Goal: Task Accomplishment & Management: Use online tool/utility

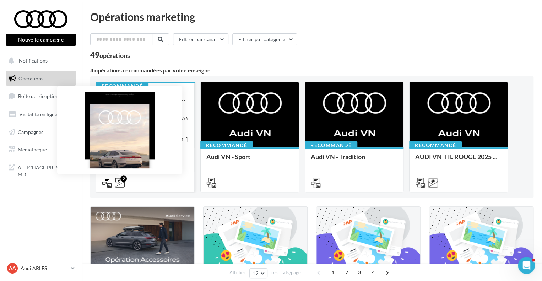
click at [122, 182] on icon at bounding box center [120, 183] width 10 height 10
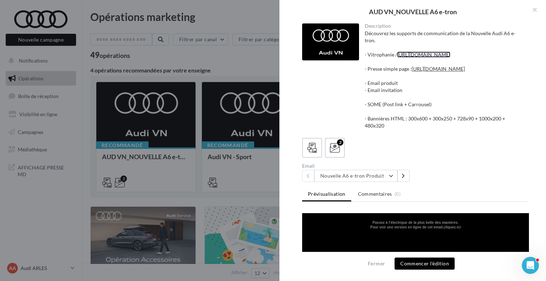
click at [407, 58] on link "[URL][DOMAIN_NAME]" at bounding box center [423, 55] width 53 height 6
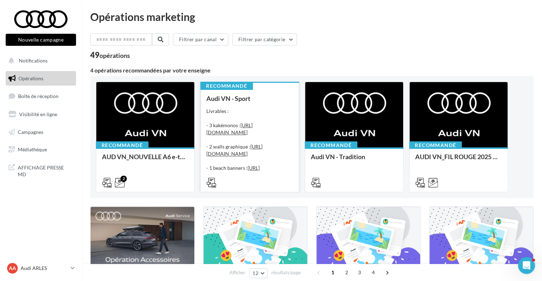
drag, startPoint x: 0, startPoint y: 0, endPoint x: 214, endPoint y: 171, distance: 274.1
click at [214, 171] on div "Livrables : - 3 kakémonos : https://audi.get-it-solutions.com/accueil/10247-.ht…" at bounding box center [249, 143] width 87 height 71
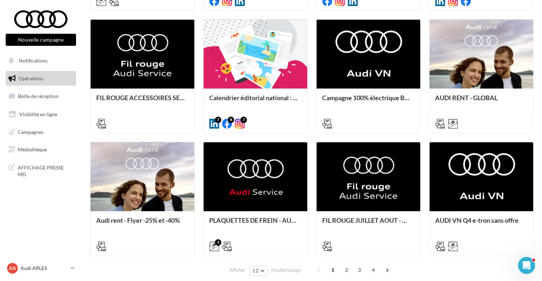
scroll to position [344, 0]
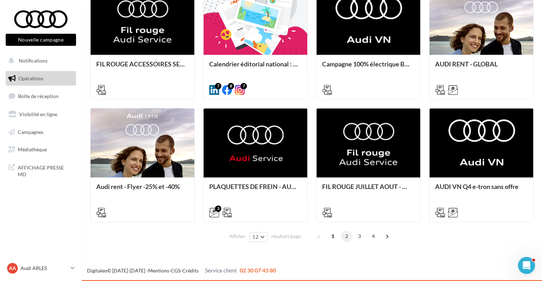
click at [346, 240] on span "2" at bounding box center [346, 236] width 11 height 11
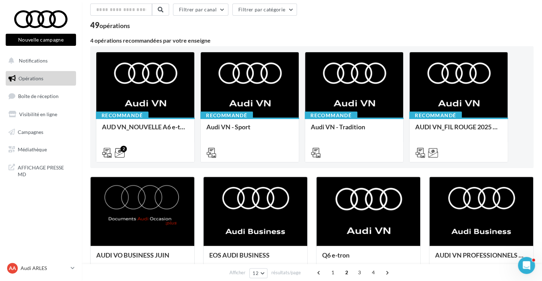
scroll to position [0, 0]
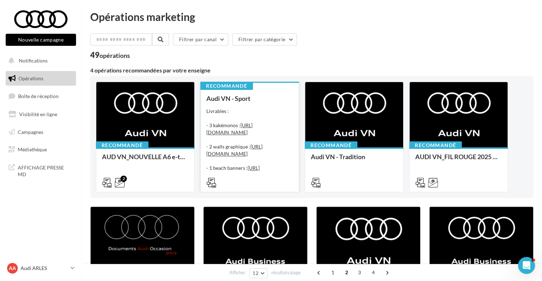
click at [259, 178] on div at bounding box center [249, 182] width 87 height 9
click at [245, 98] on div "Audi VN - Sport" at bounding box center [249, 98] width 87 height 7
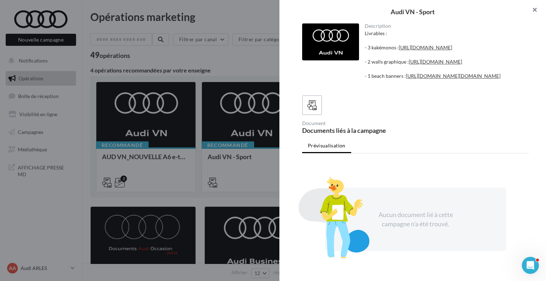
click at [531, 11] on button "button" at bounding box center [531, 10] width 28 height 21
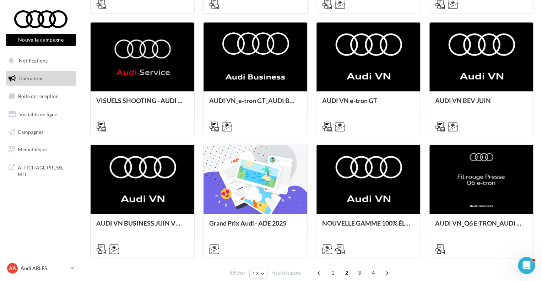
scroll to position [344, 0]
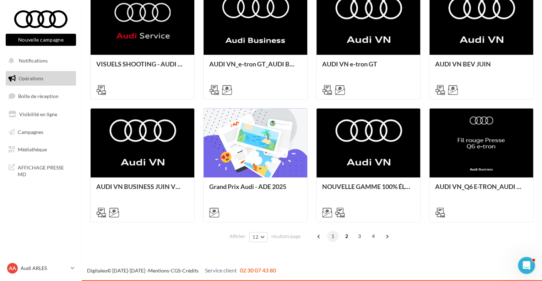
click at [335, 236] on span "1" at bounding box center [332, 236] width 11 height 11
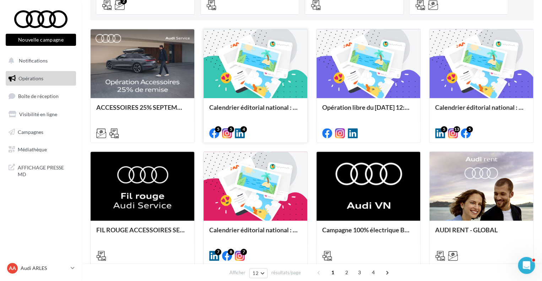
scroll to position [0, 0]
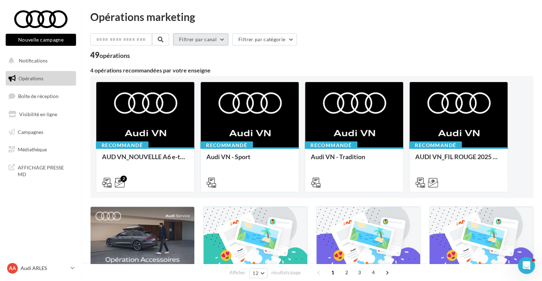
click at [227, 37] on button "Filtrer par canal" at bounding box center [200, 39] width 55 height 12
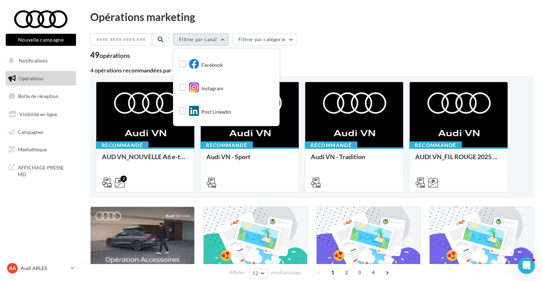
scroll to position [44, 0]
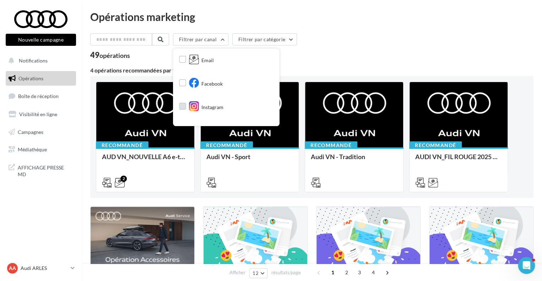
click at [186, 105] on label at bounding box center [182, 106] width 7 height 7
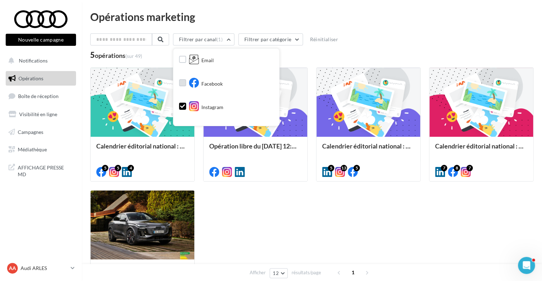
click at [186, 81] on label at bounding box center [182, 82] width 7 height 7
click at [263, 214] on div "Calendrier éditorial national : du 02.09 au 03.09 5 5 4 Opération libre du [DAT…" at bounding box center [312, 186] width 444 height 237
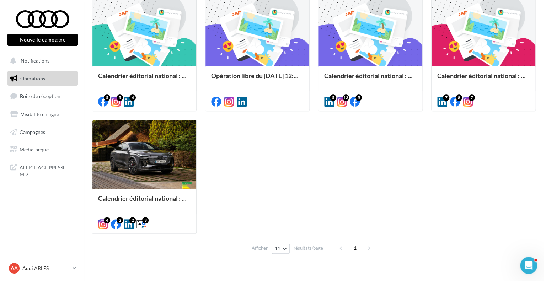
scroll to position [71, 0]
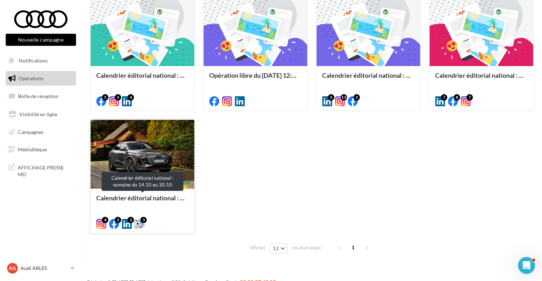
click at [174, 202] on div "Calendrier éditorial national : semaine du 14.10 eu 20.10" at bounding box center [142, 201] width 92 height 14
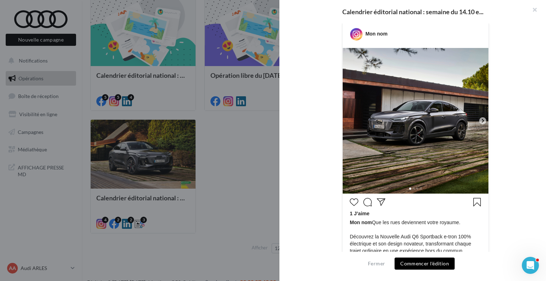
scroll to position [0, 0]
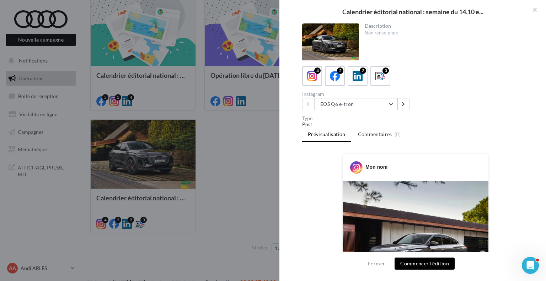
click at [392, 104] on button "EOS Q6 e-tron" at bounding box center [355, 104] width 83 height 12
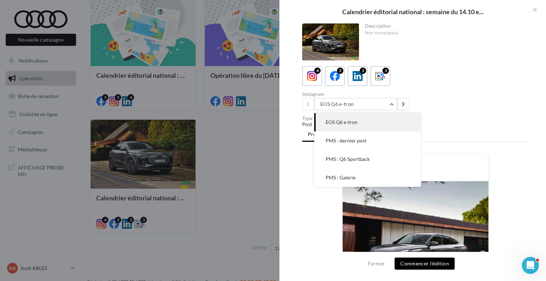
click at [440, 100] on div "Instagram EOS Q6 e-tron EOS Q6 e-tron PMS : dernier post PMS : Q6 Sportback PMS…" at bounding box center [418, 101] width 232 height 18
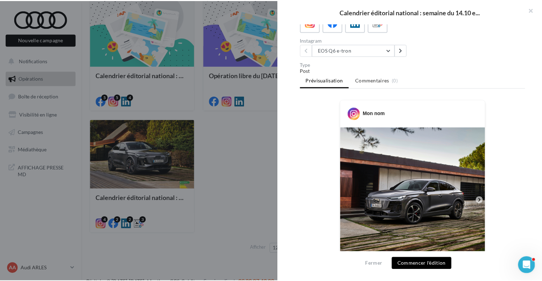
scroll to position [53, 0]
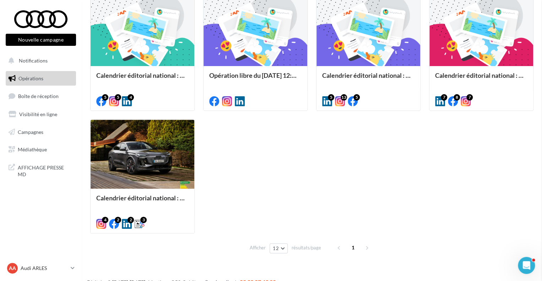
click at [245, 134] on div "Opérations marketing Filtrer par canal (2) Filtrer par catégorie Réinitialiser …" at bounding box center [312, 99] width 444 height 316
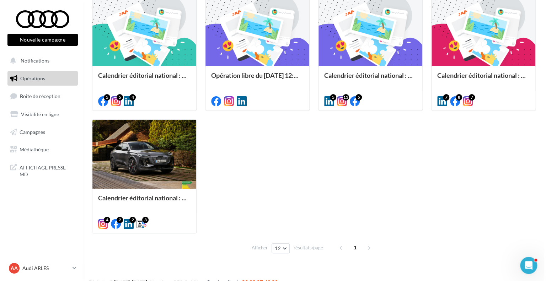
scroll to position [0, 0]
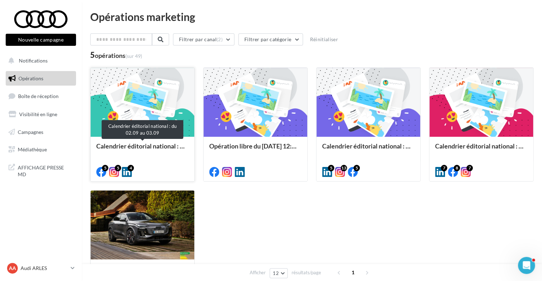
click at [173, 147] on div "Calendrier éditorial national : du 02.09 au 03.09" at bounding box center [142, 150] width 92 height 14
click at [235, 209] on div "Opérations marketing Filtrer par canal (2) Filtrer par catégorie Réinitialiser …" at bounding box center [312, 169] width 444 height 316
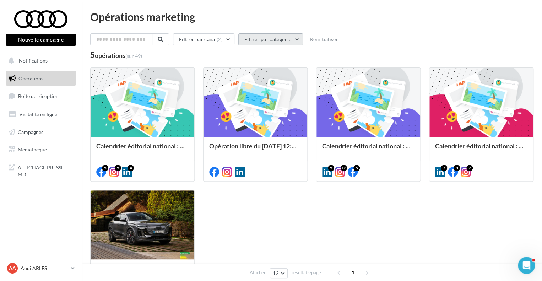
click at [291, 43] on button "Filtrer par catégorie" at bounding box center [270, 39] width 65 height 12
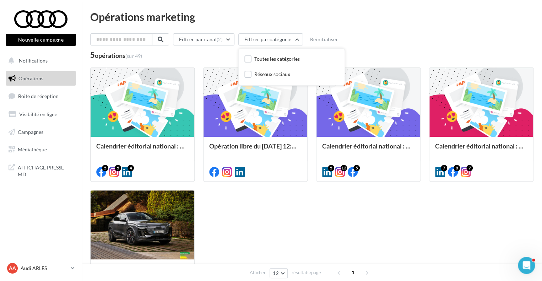
click at [257, 75] on div "Réseaux sociaux" at bounding box center [268, 75] width 46 height 9
click at [252, 74] on label at bounding box center [248, 74] width 7 height 7
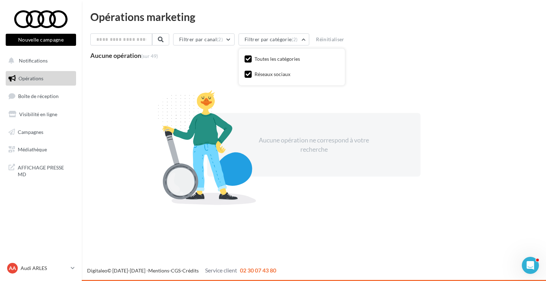
click at [251, 59] on icon at bounding box center [248, 59] width 5 height 5
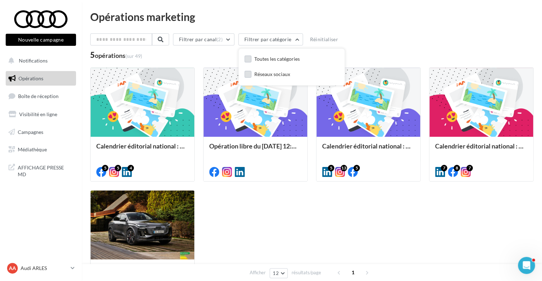
click at [252, 75] on label at bounding box center [248, 74] width 7 height 7
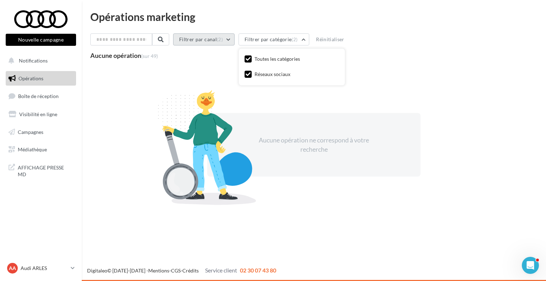
click at [235, 42] on button "Filtrer par canal (2)" at bounding box center [203, 39] width 61 height 12
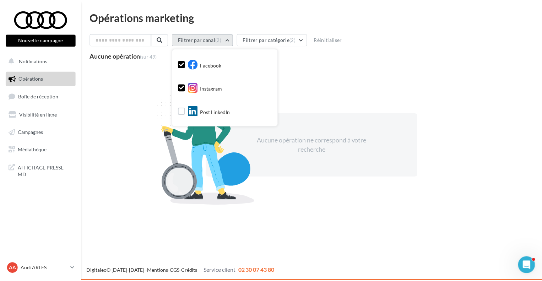
scroll to position [63, 0]
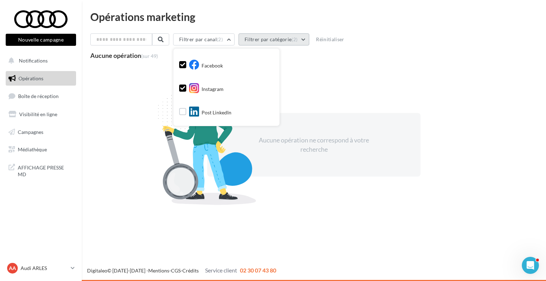
click at [299, 43] on button "Filtrer par catégorie (2)" at bounding box center [273, 39] width 71 height 12
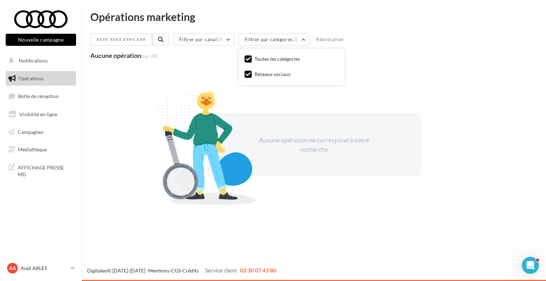
click at [296, 59] on div "Toutes les catégories" at bounding box center [276, 58] width 45 height 7
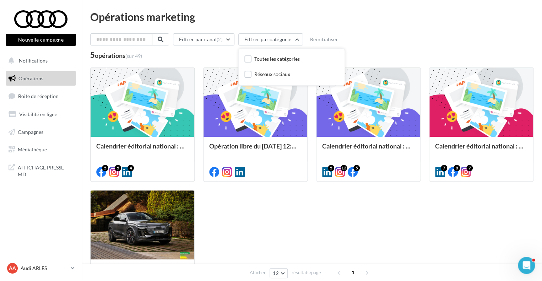
click at [254, 206] on div "Calendrier éditorial national : du 02.09 au 03.09 5 5 4 Opération libre du 01/0…" at bounding box center [312, 186] width 444 height 237
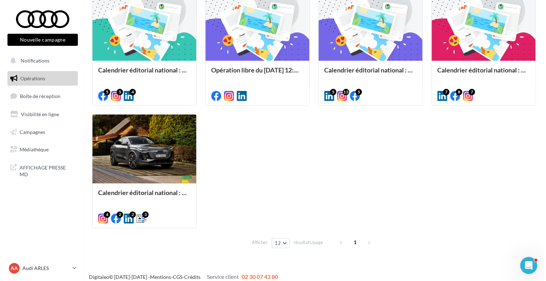
scroll to position [82, 0]
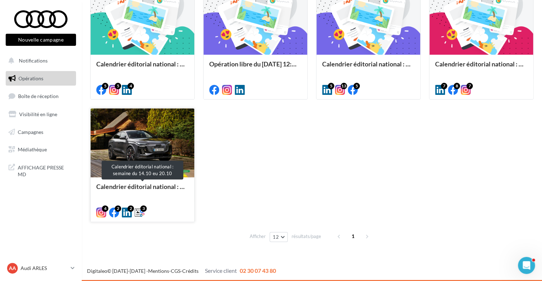
click at [163, 185] on div "Calendrier éditorial national : semaine du 14.10 eu 20.10" at bounding box center [142, 190] width 92 height 14
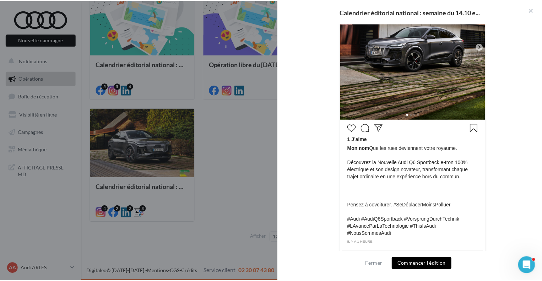
scroll to position [224, 0]
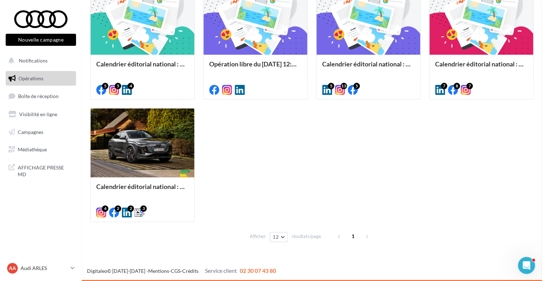
click at [265, 192] on div "Opérations marketing Filtrer par canal (2) Filtrer par catégorie Réinitialiser …" at bounding box center [312, 87] width 444 height 316
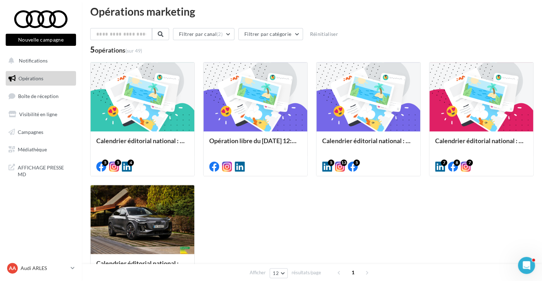
scroll to position [0, 0]
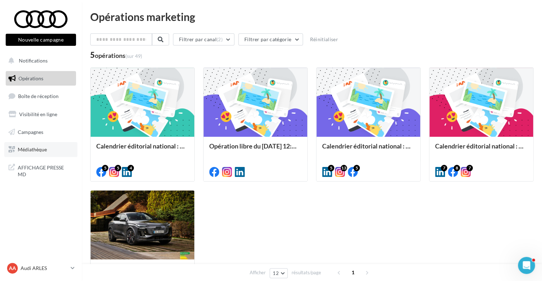
click at [55, 151] on link "Médiathèque" at bounding box center [40, 149] width 73 height 15
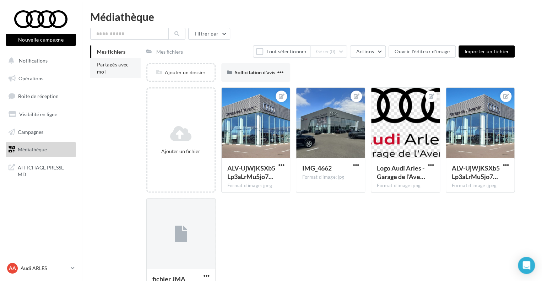
click at [124, 72] on li "Partagés avec moi" at bounding box center [115, 68] width 50 height 20
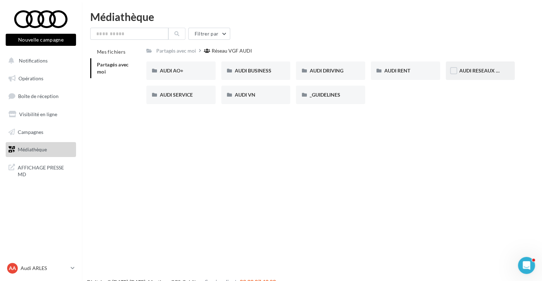
click at [481, 75] on div "AUDI RESEAUX SOCIAUX" at bounding box center [480, 70] width 69 height 18
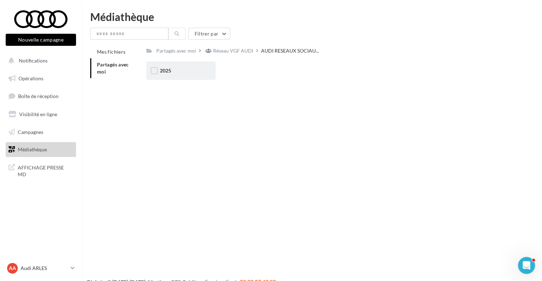
click at [175, 74] on div "2025" at bounding box center [181, 70] width 42 height 7
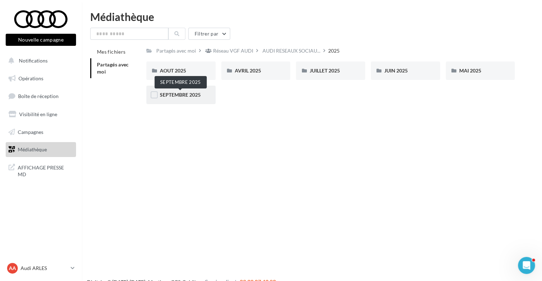
click at [193, 94] on span "SEPTEMBRE 2025" at bounding box center [180, 95] width 41 height 6
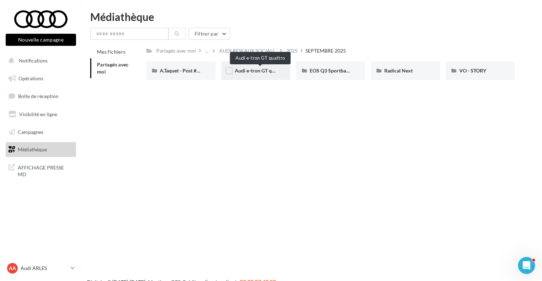
click at [260, 71] on span "Audi e-tron GT quattro" at bounding box center [260, 71] width 51 height 6
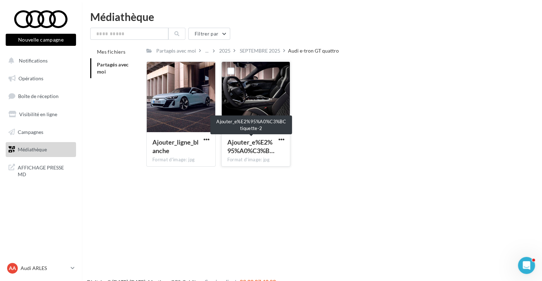
click at [257, 146] on div "Ajouter_e%E2%95%A0%C3%B…" at bounding box center [251, 146] width 49 height 17
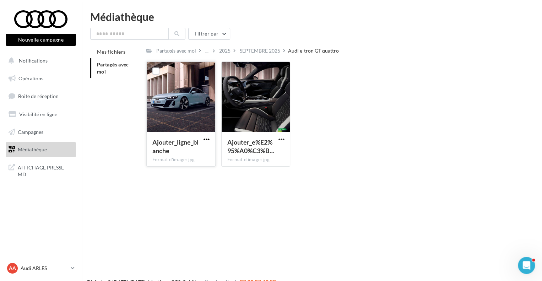
click at [207, 140] on span "button" at bounding box center [207, 139] width 6 height 6
click at [237, 184] on div "Nouvelle campagne Nouvelle campagne Notifications Opérations Boîte de réception…" at bounding box center [271, 151] width 542 height 281
click at [169, 146] on span "Ajouter_ligne_blanche" at bounding box center [175, 146] width 46 height 16
click at [44, 78] on link "Opérations" at bounding box center [40, 78] width 73 height 15
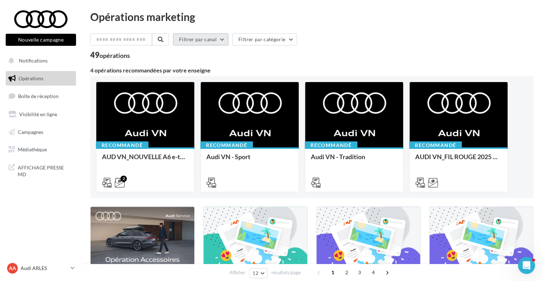
click at [204, 38] on button "Filtrer par canal" at bounding box center [200, 39] width 55 height 12
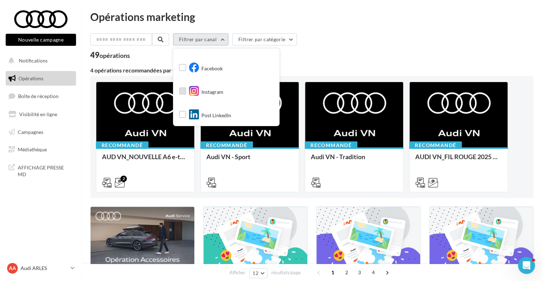
scroll to position [60, 0]
click at [186, 89] on label at bounding box center [182, 90] width 7 height 7
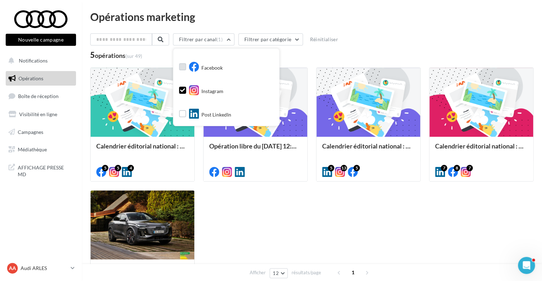
click at [186, 67] on label at bounding box center [182, 66] width 7 height 7
click at [255, 199] on div "Calendrier éditorial national : du 02.09 au 03.09 5 5 4 Opération libre du [DAT…" at bounding box center [312, 186] width 444 height 237
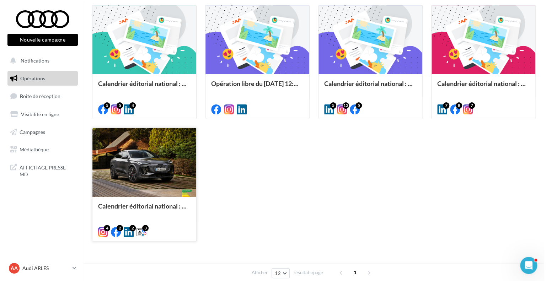
scroll to position [82, 0]
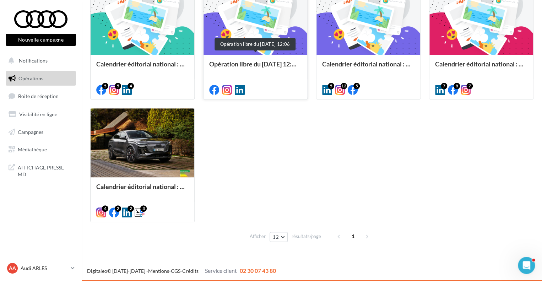
click at [259, 63] on div "Opération libre du [DATE] 12:06" at bounding box center [255, 67] width 92 height 14
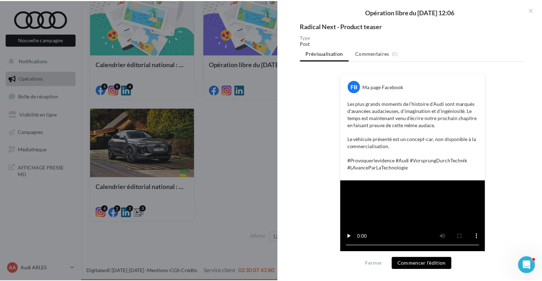
scroll to position [74, 0]
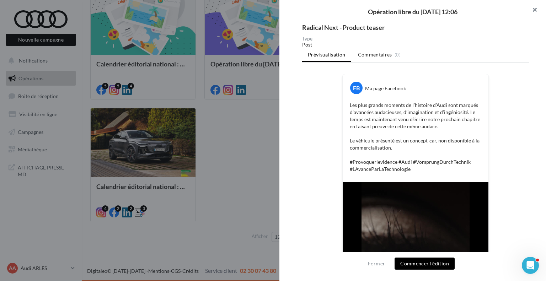
click at [534, 11] on button "button" at bounding box center [531, 10] width 28 height 21
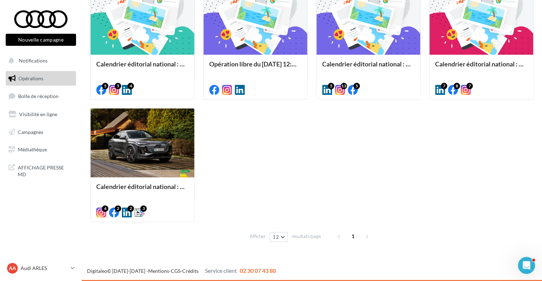
scroll to position [0, 0]
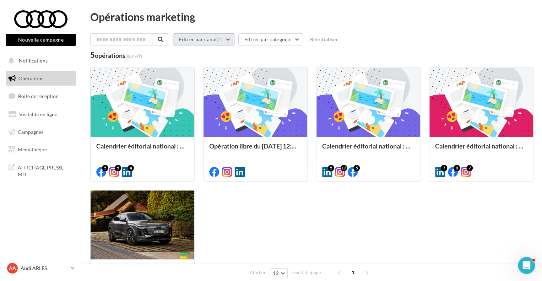
click at [213, 41] on button "Filtrer par canal (2)" at bounding box center [203, 39] width 61 height 12
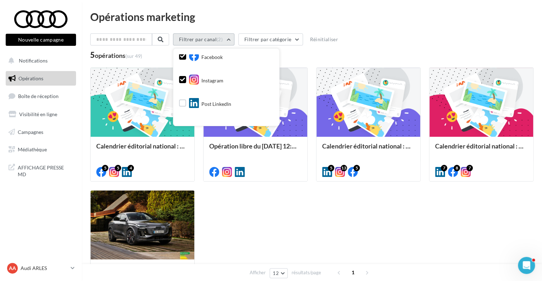
scroll to position [72, 0]
click at [237, 221] on div "Calendrier éditorial national : du 02.09 au 03.09 5 5 4 Opération libre du 01/0…" at bounding box center [312, 186] width 444 height 237
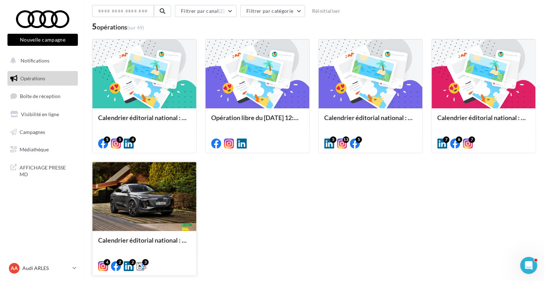
scroll to position [76, 0]
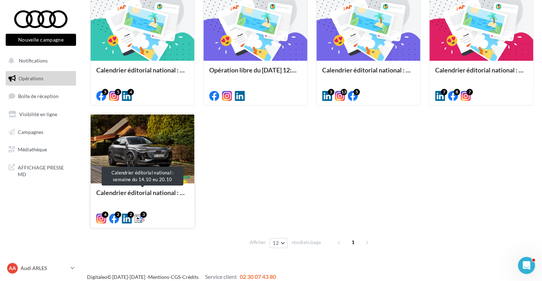
click at [162, 193] on div "Calendrier éditorial national : semaine du 14.10 eu 20.10" at bounding box center [142, 196] width 92 height 14
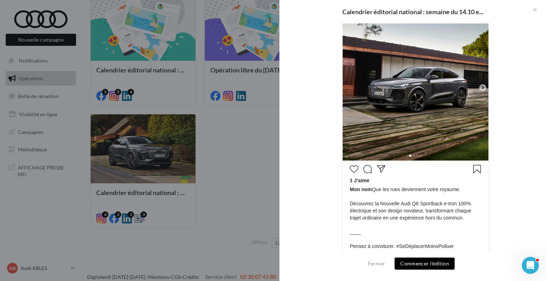
scroll to position [168, 0]
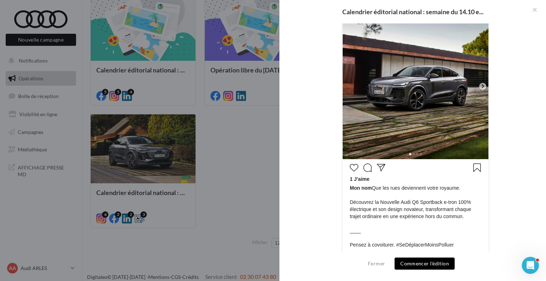
click at [479, 87] on icon at bounding box center [482, 86] width 6 height 6
click at [480, 86] on icon at bounding box center [482, 86] width 6 height 6
click at [490, 78] on div "Mon nom 1 J’aime Mon nom" at bounding box center [415, 154] width 227 height 336
click at [482, 85] on icon at bounding box center [483, 87] width 2 height 4
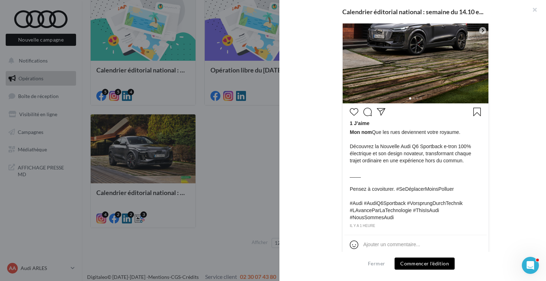
click at [411, 261] on button "Commencer l'édition" at bounding box center [424, 264] width 60 height 12
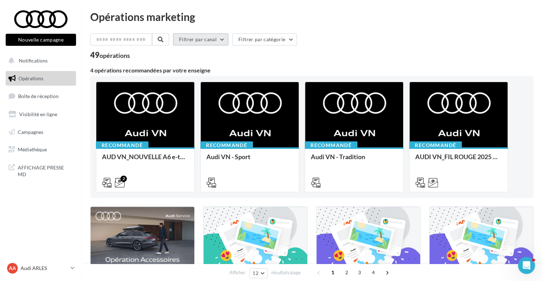
click at [210, 40] on button "Filtrer par canal" at bounding box center [200, 39] width 55 height 12
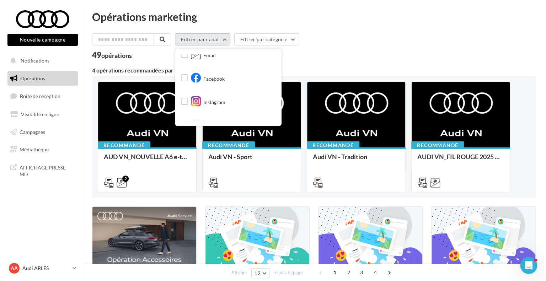
scroll to position [65, 0]
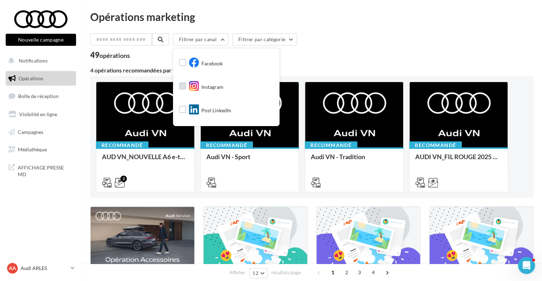
click at [206, 83] on div "Instagram" at bounding box center [206, 87] width 34 height 12
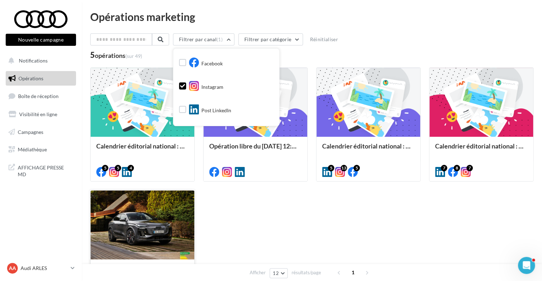
click at [181, 217] on div at bounding box center [143, 225] width 104 height 70
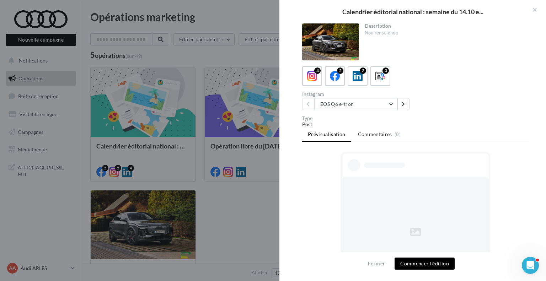
click at [335, 48] on div at bounding box center [330, 41] width 57 height 37
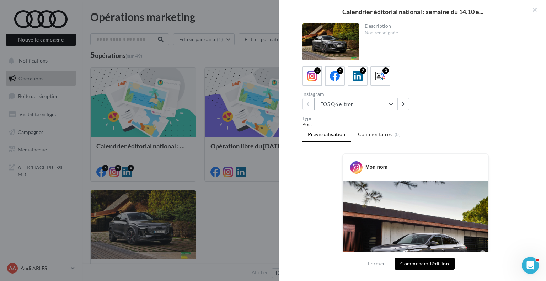
click at [393, 106] on button "EOS Q6 e-tron" at bounding box center [355, 104] width 83 height 12
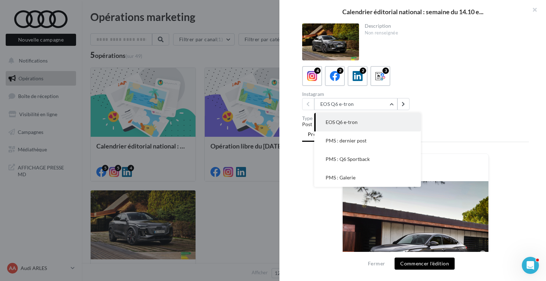
click at [425, 112] on div "Description Non renseignée 4 2 2 3 Instagram EOS Q6 e-tron EOS Q6 e-tron PMS : …" at bounding box center [415, 140] width 272 height 235
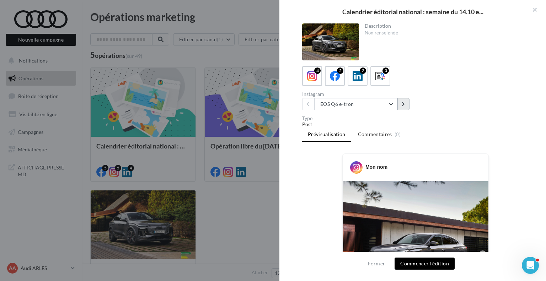
click at [406, 101] on button at bounding box center [403, 104] width 12 height 12
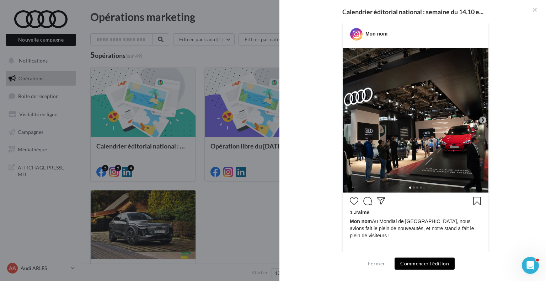
scroll to position [0, 0]
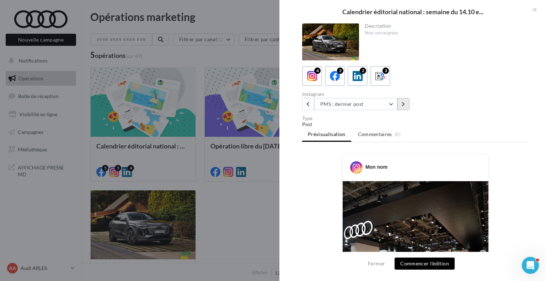
click at [406, 101] on button at bounding box center [403, 104] width 12 height 12
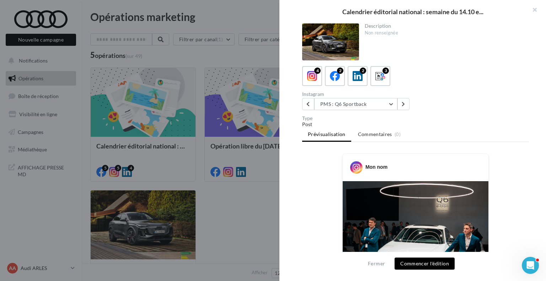
click at [404, 111] on div "Description Non renseignée 4 2 2 3 Instagram PMS : Q6 Sportback EOS Q6 e-tron P…" at bounding box center [415, 140] width 272 height 235
click at [307, 98] on button at bounding box center [308, 104] width 12 height 12
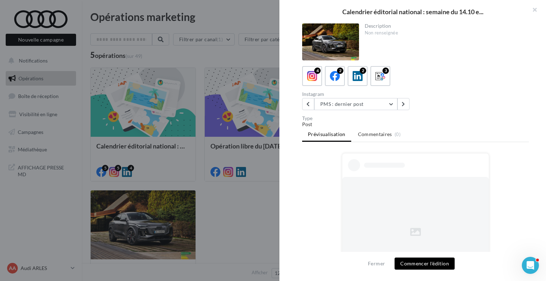
click at [307, 97] on div "Instagram PMS : dernier post EOS Q6 e-tron PMS : dernier post PMS : Q6 Sportbac…" at bounding box center [360, 101] width 116 height 18
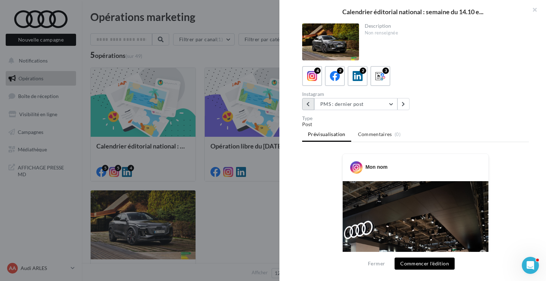
click at [306, 102] on icon at bounding box center [307, 104] width 3 height 5
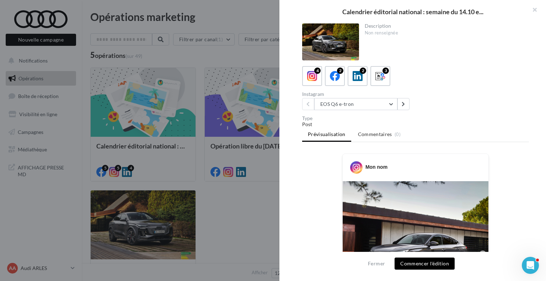
click at [339, 34] on div at bounding box center [330, 41] width 57 height 37
click at [381, 21] on div "Calendrier éditorial national : semaine du 14.10 e..." at bounding box center [412, 11] width 267 height 23
click at [314, 79] on icon at bounding box center [312, 76] width 10 height 10
click at [378, 135] on span "Commentaires" at bounding box center [375, 134] width 34 height 7
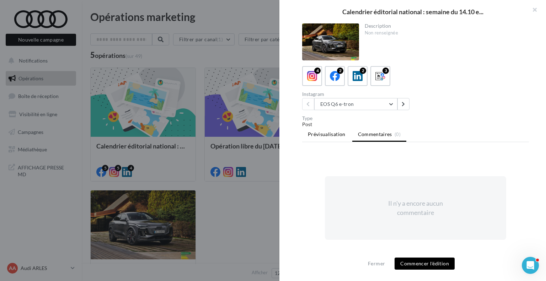
click at [333, 131] on span "Prévisualisation" at bounding box center [327, 134] width 38 height 6
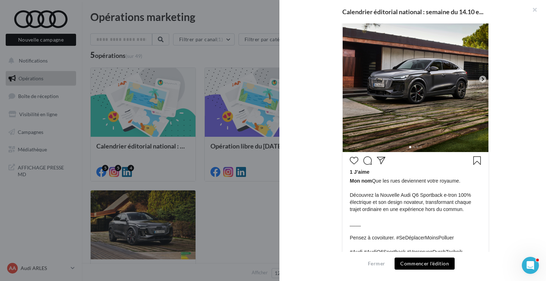
scroll to position [224, 0]
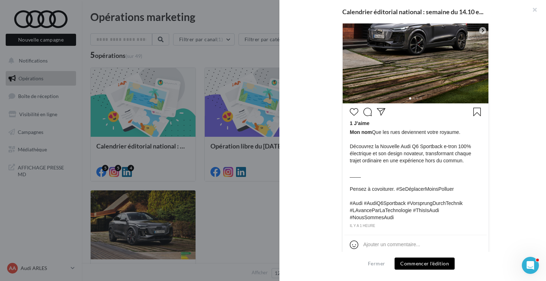
drag, startPoint x: 425, startPoint y: 69, endPoint x: 324, endPoint y: 75, distance: 101.4
click at [324, 75] on div "Mon nom 1 J’aime Mon nom" at bounding box center [415, 98] width 227 height 336
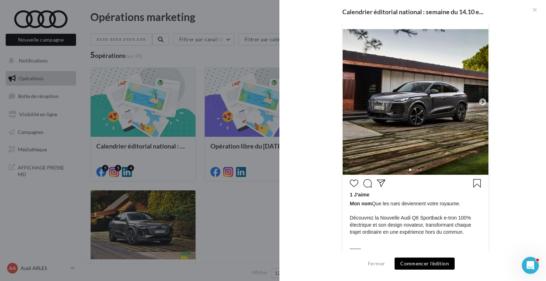
scroll to position [145, 0]
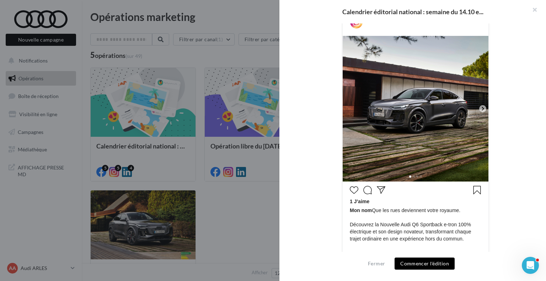
click at [480, 106] on icon at bounding box center [482, 109] width 6 height 6
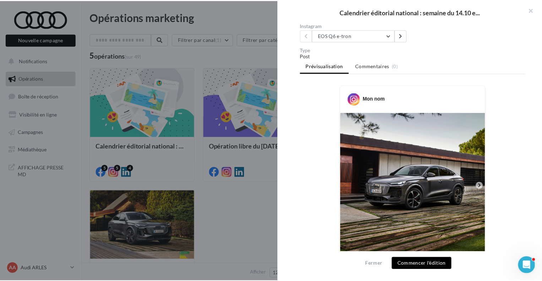
scroll to position [0, 0]
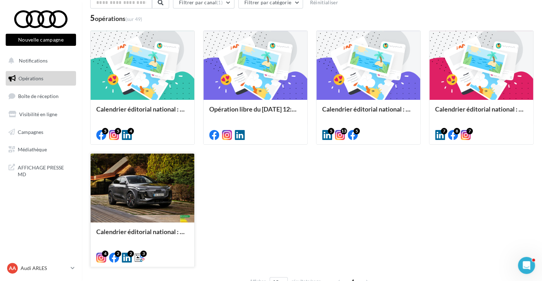
scroll to position [51, 0]
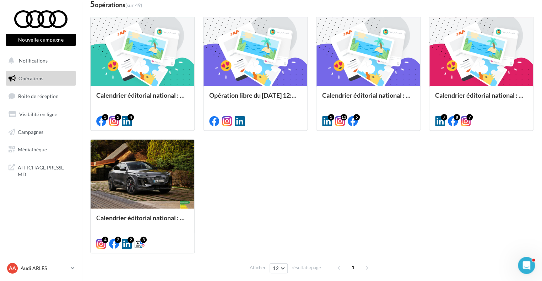
click at [353, 181] on div "Calendrier éditorial national : du 02.09 au 03.09 5 5 4 Opération libre du 01/0…" at bounding box center [312, 135] width 444 height 237
click at [284, 270] on button "12" at bounding box center [279, 268] width 18 height 10
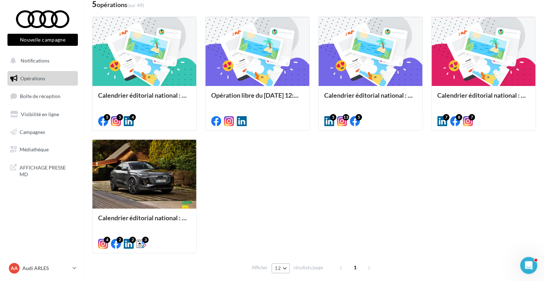
scroll to position [0, 0]
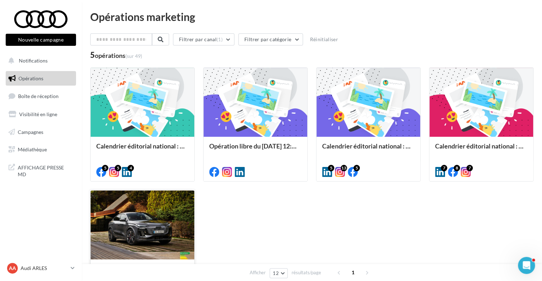
click at [158, 222] on div at bounding box center [143, 225] width 104 height 70
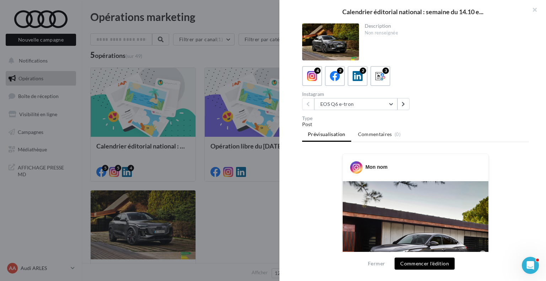
click at [308, 124] on div "Post" at bounding box center [415, 124] width 227 height 7
click at [315, 81] on span at bounding box center [312, 76] width 10 height 11
click at [335, 76] on icon at bounding box center [335, 76] width 10 height 10
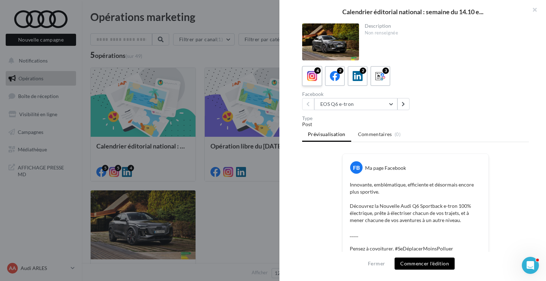
click at [309, 81] on span at bounding box center [312, 76] width 10 height 11
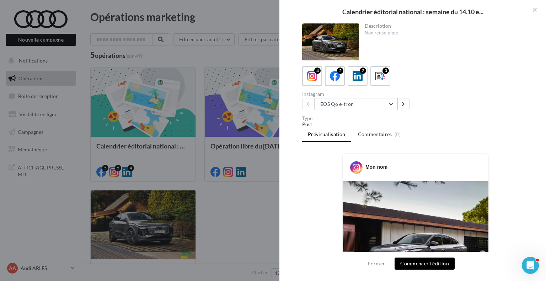
click at [415, 267] on button "Commencer l'édition" at bounding box center [424, 264] width 60 height 12
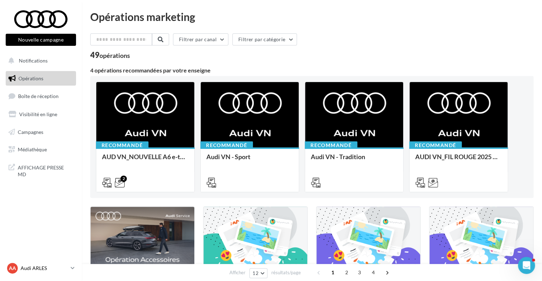
click at [74, 272] on link "AA Audi ARLES audi-arle-pra" at bounding box center [41, 269] width 70 height 14
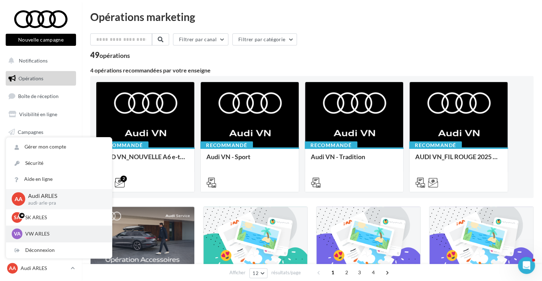
click at [44, 237] on p "VW ARLES" at bounding box center [64, 233] width 78 height 7
click at [55, 236] on p "VW ARLES" at bounding box center [64, 233] width 78 height 7
